Goal: Transaction & Acquisition: Purchase product/service

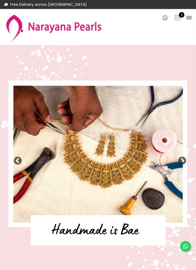
select select "INR"
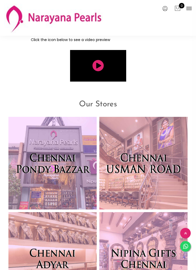
scroll to position [1567, 0]
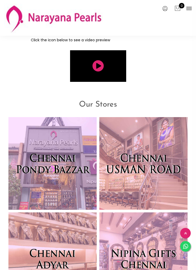
click at [190, 9] on icon at bounding box center [189, 8] width 6 height 6
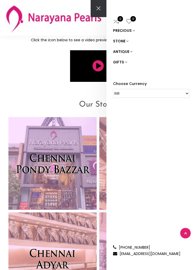
click at [131, 30] on link "PRECIOUS" at bounding box center [151, 30] width 76 height 11
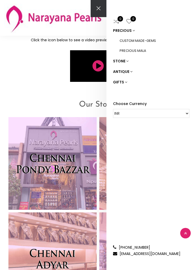
click at [126, 60] on icon at bounding box center [127, 61] width 2 height 4
click at [132, 71] on link "ANTIQUE" at bounding box center [151, 71] width 76 height 11
click at [125, 81] on icon at bounding box center [126, 82] width 2 height 4
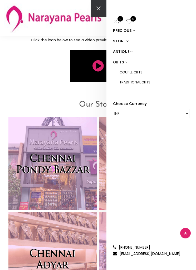
click at [149, 80] on link "TRADITIONAL GIFTS" at bounding box center [154, 82] width 70 height 10
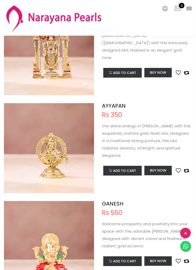
scroll to position [1151, 0]
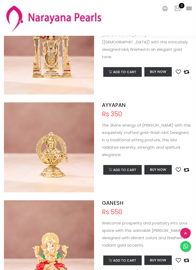
click at [190, 8] on icon at bounding box center [189, 8] width 6 height 6
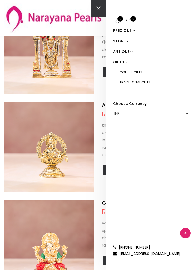
click at [128, 50] on link "ANTIQUE" at bounding box center [151, 51] width 76 height 11
click at [135, 70] on link "NECKLACE" at bounding box center [154, 72] width 70 height 10
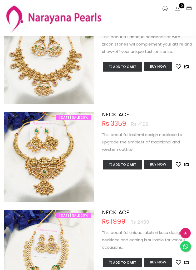
scroll to position [723, 0]
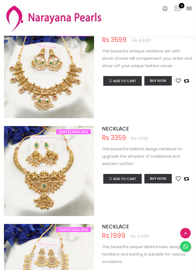
click at [186, 10] on icon at bounding box center [189, 8] width 6 height 6
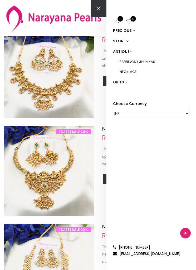
click at [129, 44] on link "STONE" at bounding box center [151, 41] width 76 height 11
click at [137, 30] on link "PRECIOUS" at bounding box center [151, 30] width 76 height 11
click at [153, 53] on link "PRECIOUS MALA" at bounding box center [154, 51] width 70 height 10
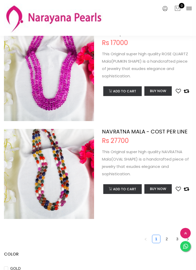
scroll to position [1897, 0]
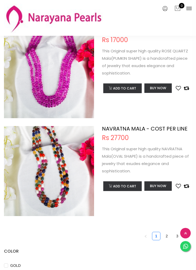
click at [191, 11] on icon at bounding box center [189, 8] width 6 height 6
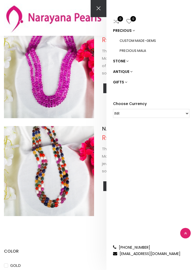
click at [149, 41] on link "CUSTOM MADE-GEMS" at bounding box center [154, 41] width 70 height 10
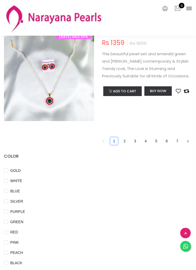
scroll to position [1987, 0]
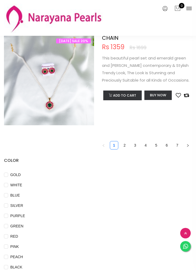
click at [127, 141] on link "2" at bounding box center [124, 145] width 8 height 8
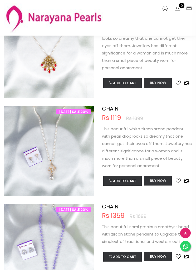
scroll to position [254, 0]
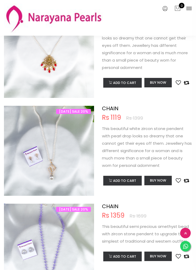
click at [155, 140] on p "This beautiful white zircon stone pendent with pearl drop looks so dreamy that …" at bounding box center [147, 147] width 90 height 44
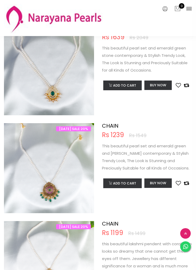
scroll to position [41, 0]
click at [65, 180] on img at bounding box center [49, 173] width 90 height 90
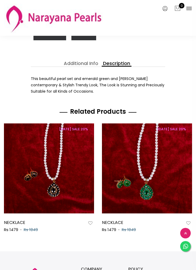
click at [85, 66] on link "Additional Info" at bounding box center [80, 64] width 37 height 6
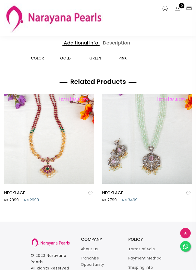
scroll to position [0, 782]
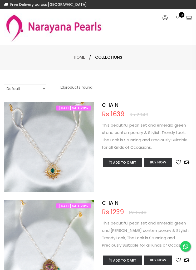
click at [49, 26] on img at bounding box center [53, 28] width 99 height 30
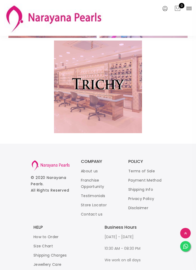
scroll to position [1935, 0]
